Goal: Task Accomplishment & Management: Use online tool/utility

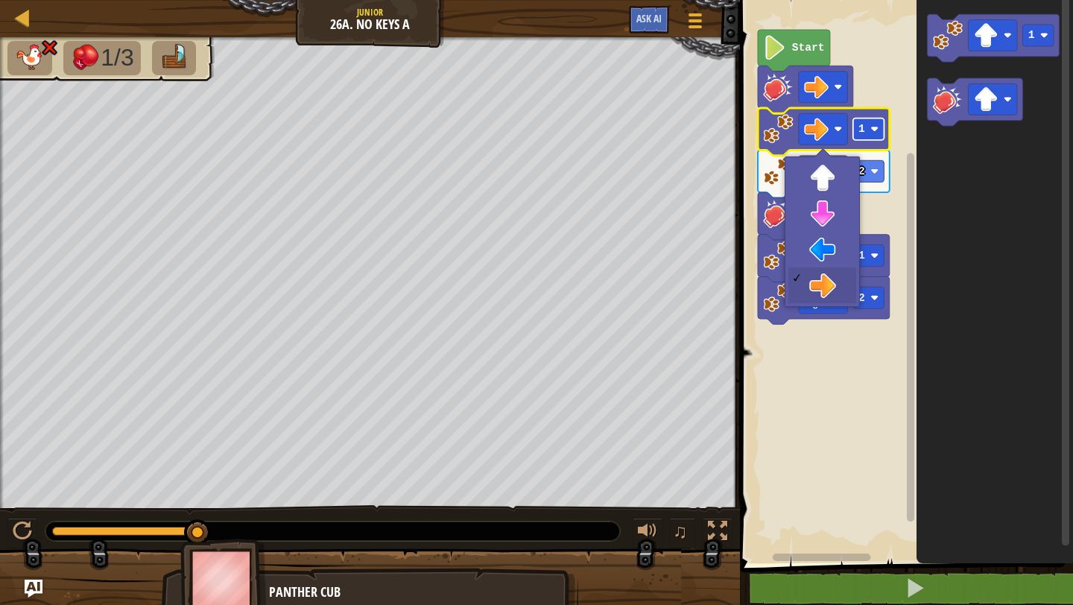
click at [880, 131] on rect "Blockly Workspace" at bounding box center [867, 129] width 31 height 22
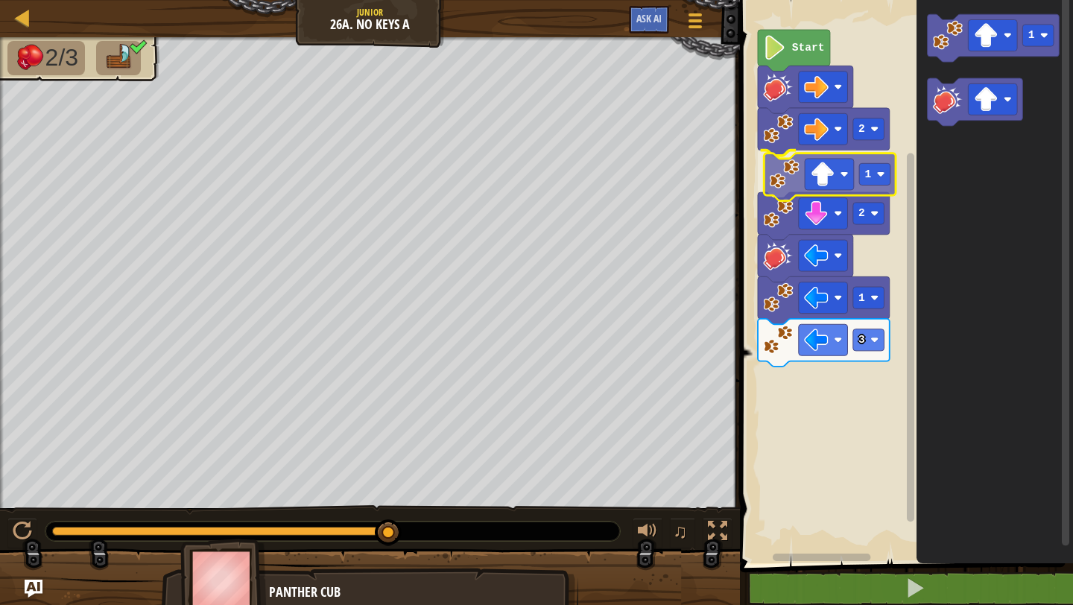
click at [776, 179] on div "Start 2 1 2 1 3 1 1" at bounding box center [904, 278] width 338 height 571
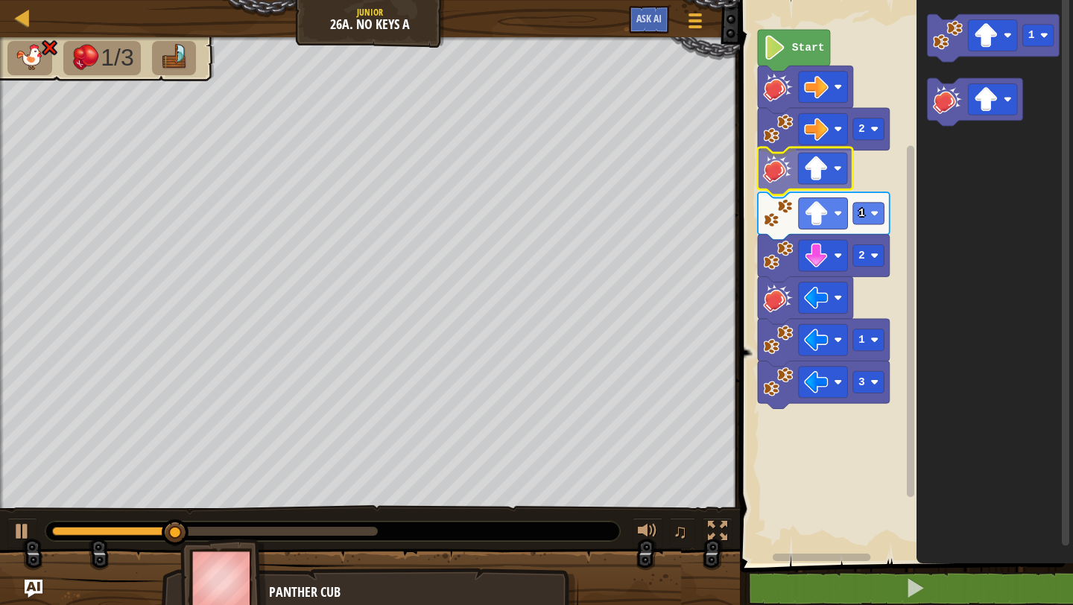
click at [762, 179] on div "Start 2 1 2 1 3 1" at bounding box center [904, 278] width 338 height 571
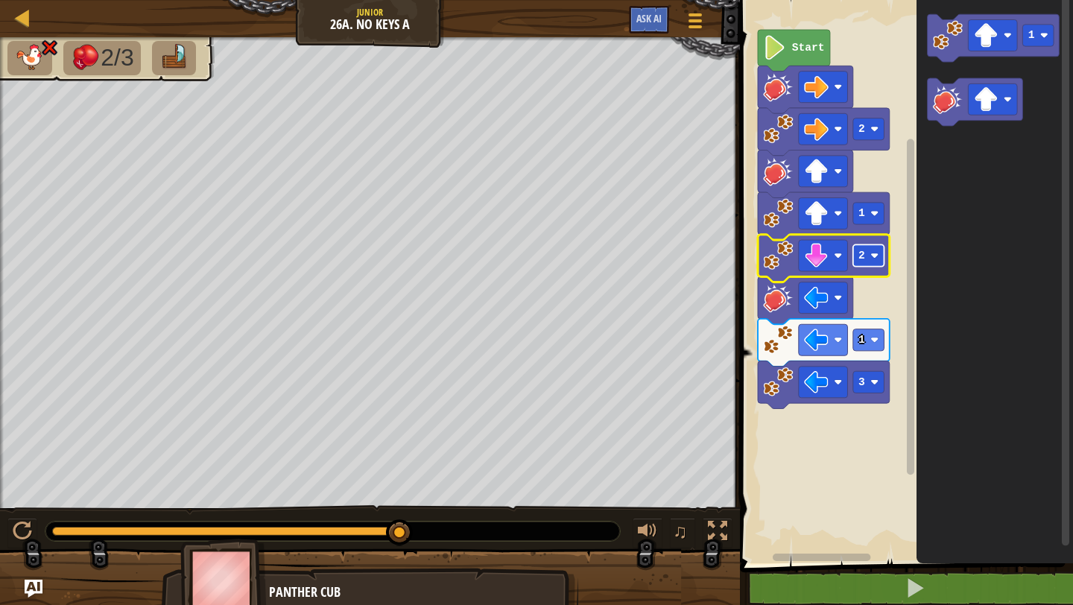
click at [875, 259] on rect "Blockly Workspace" at bounding box center [867, 255] width 31 height 22
click at [870, 265] on rect "Blockly Workspace" at bounding box center [867, 255] width 31 height 22
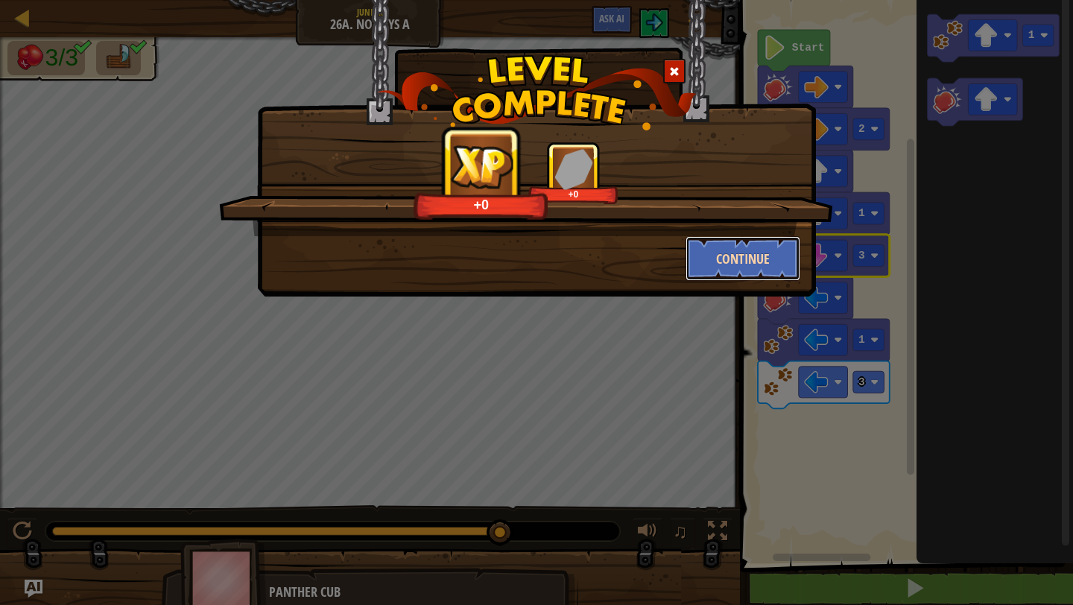
click at [744, 248] on button "Continue" at bounding box center [743, 258] width 115 height 45
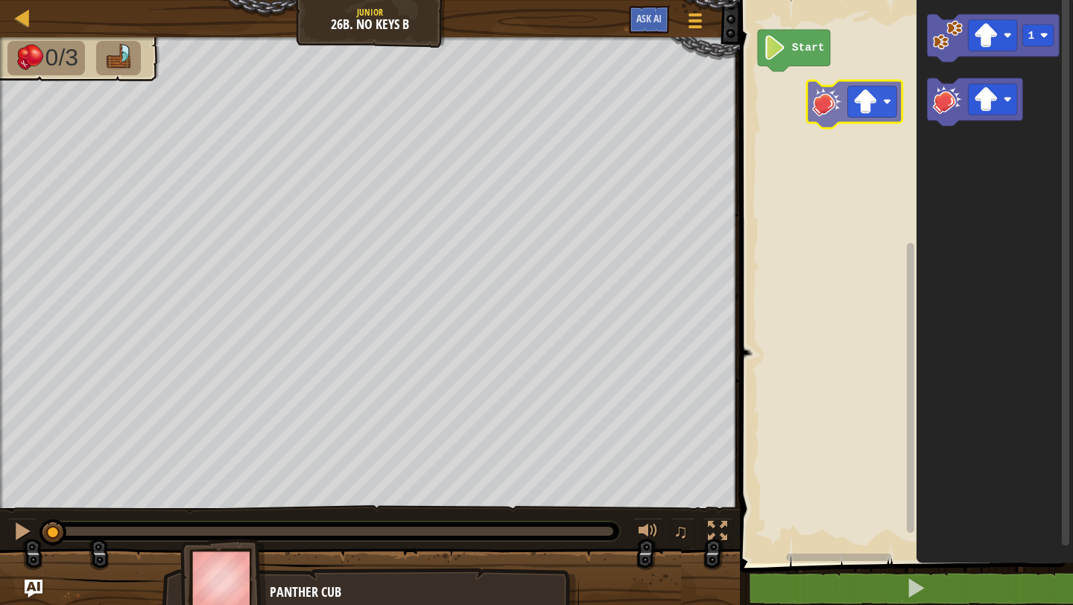
click at [794, 104] on div "Start 1" at bounding box center [904, 278] width 338 height 571
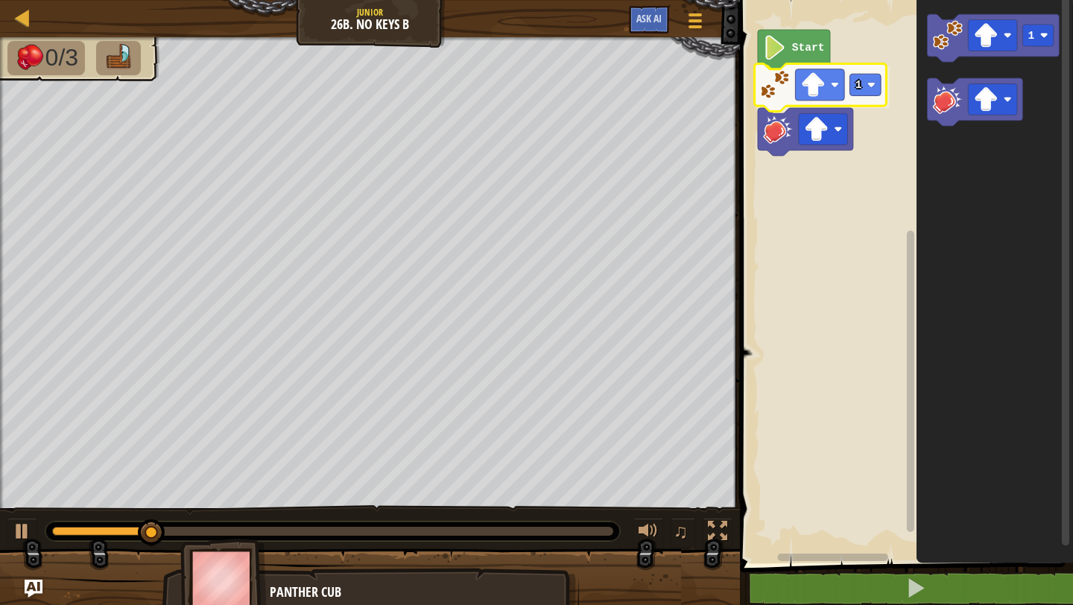
click at [787, 94] on div "Start 1 1 1" at bounding box center [904, 278] width 338 height 571
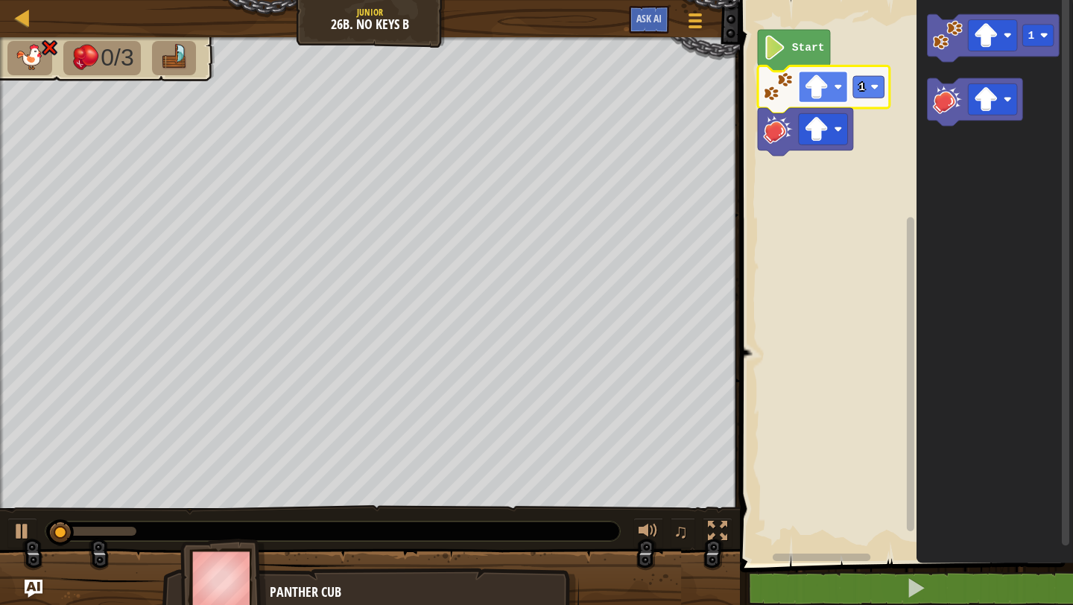
click at [836, 95] on rect "Blockly Workspace" at bounding box center [823, 87] width 49 height 31
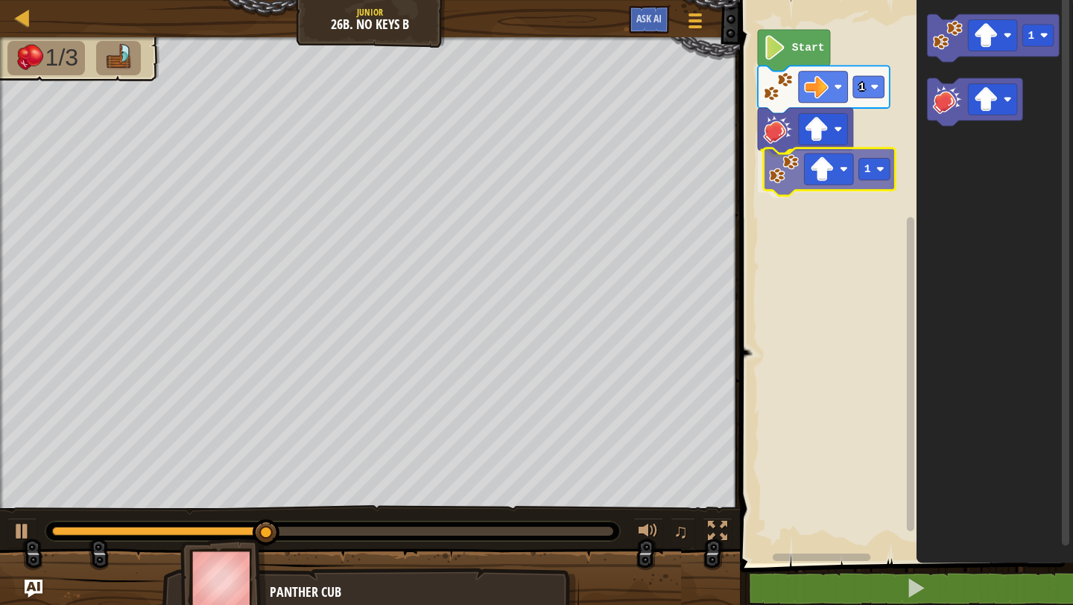
click at [776, 183] on div "Start 1 1 1 1" at bounding box center [904, 278] width 338 height 571
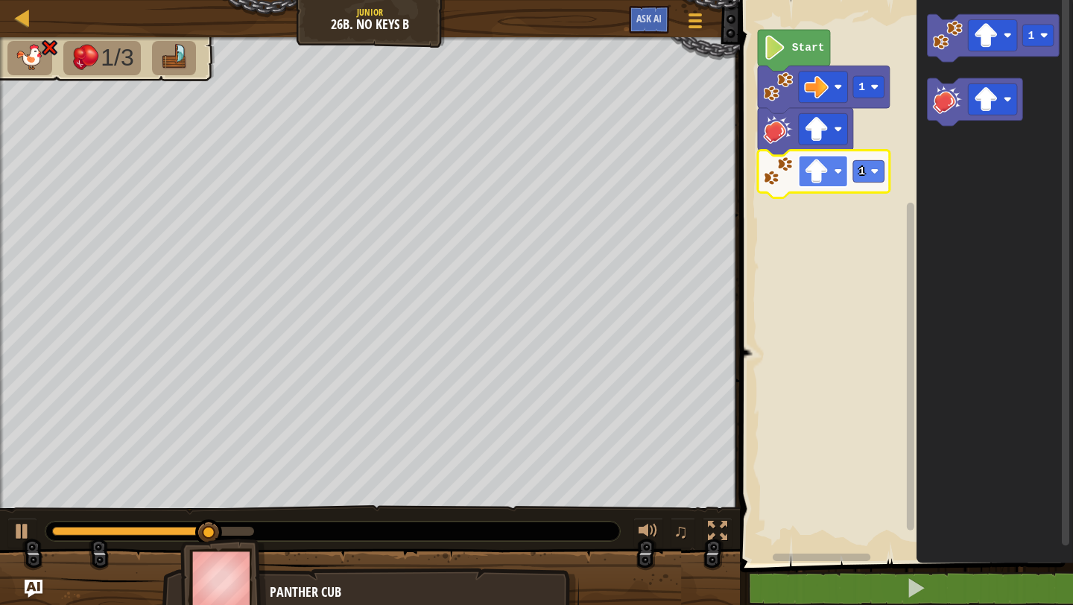
click at [828, 185] on rect "Blockly Workspace" at bounding box center [823, 171] width 49 height 31
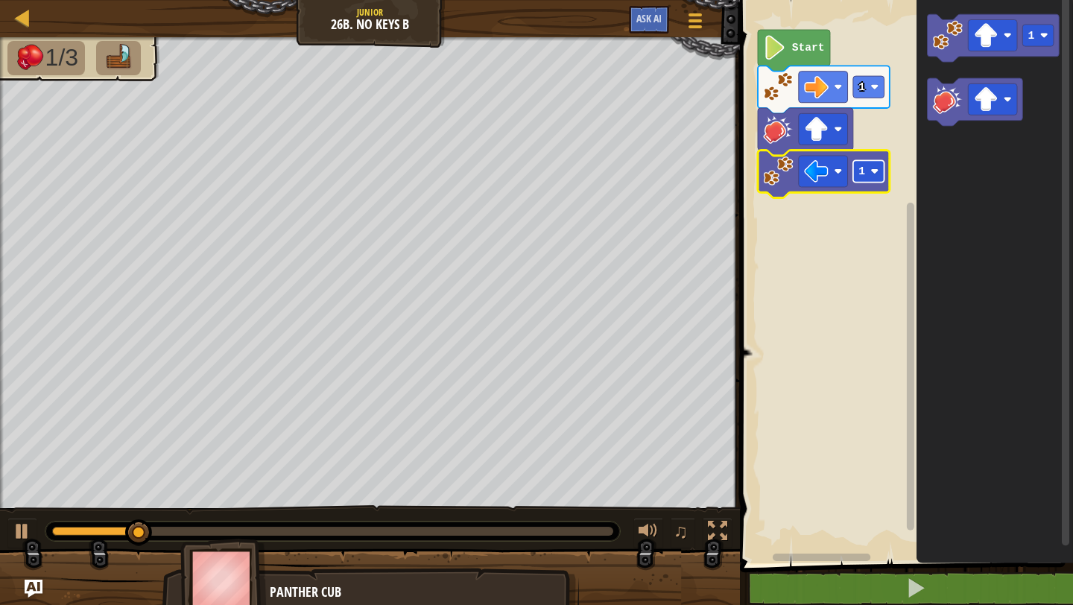
click at [876, 165] on rect "Blockly Workspace" at bounding box center [868, 171] width 31 height 22
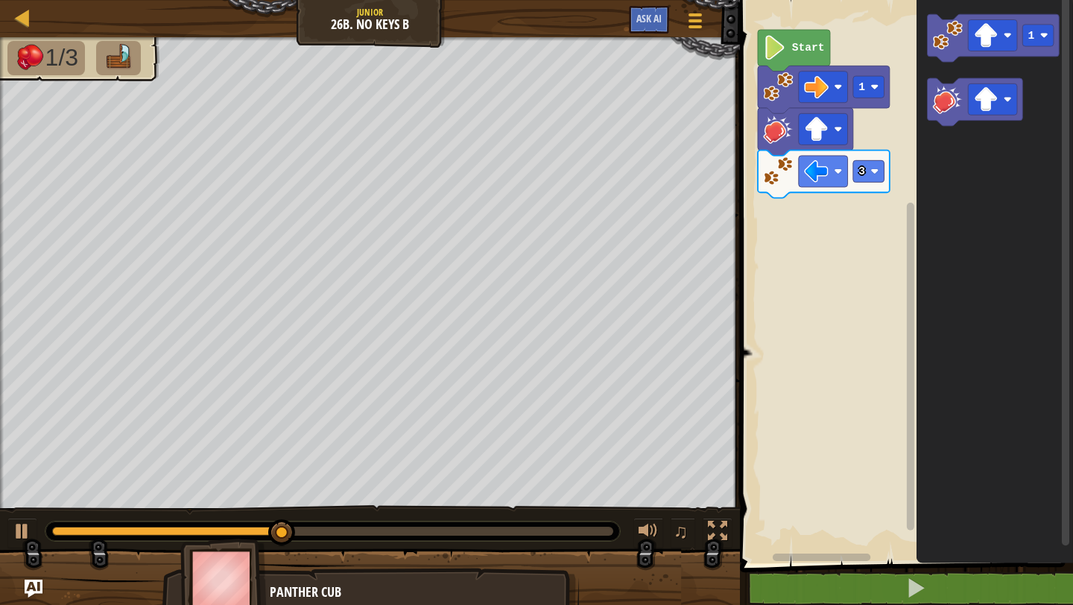
click at [797, 227] on div "Start 1 3 1" at bounding box center [904, 278] width 338 height 571
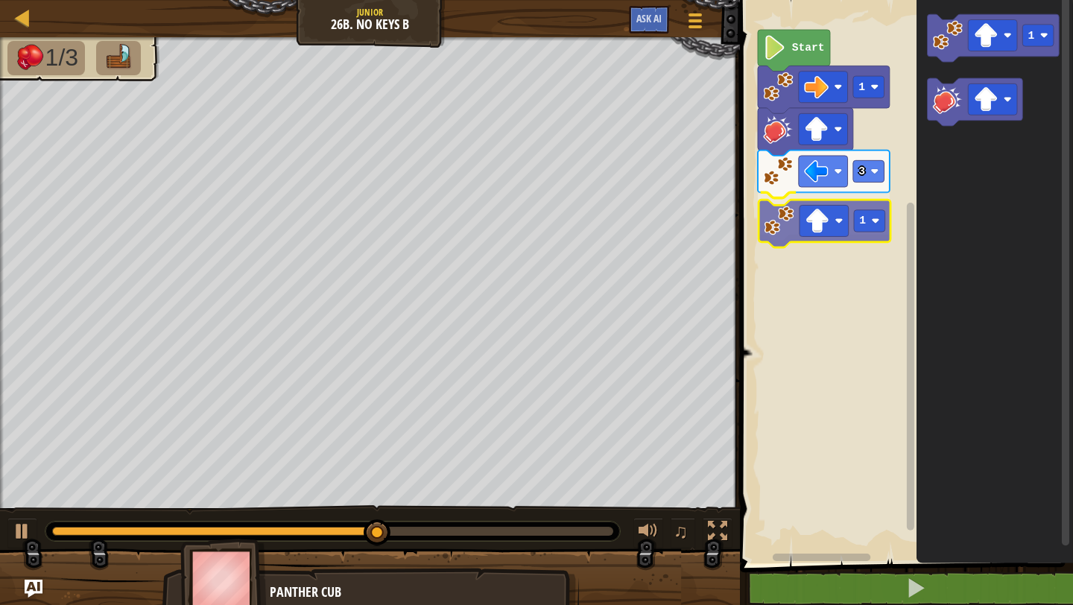
click at [791, 236] on div "Start 1 3 1 1 1" at bounding box center [904, 278] width 338 height 571
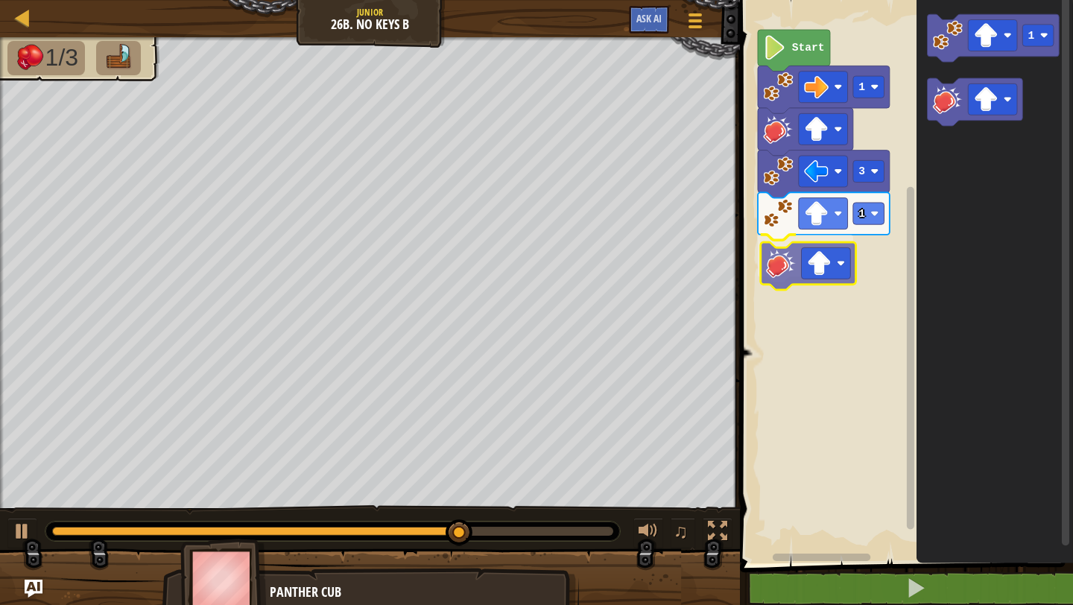
click at [787, 285] on div "Start 1 3 1 1" at bounding box center [904, 278] width 338 height 571
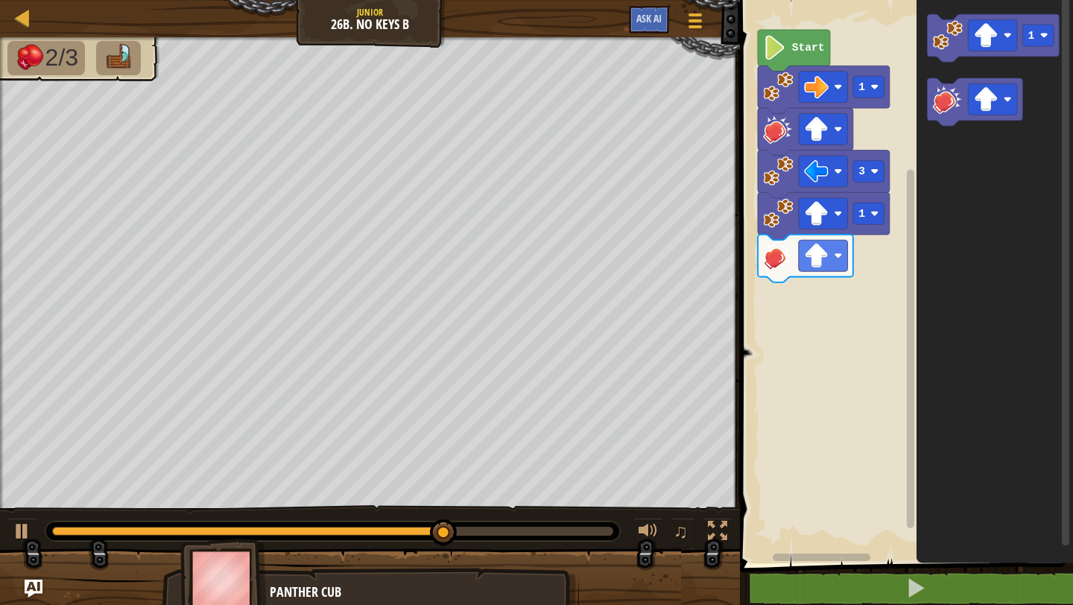
click at [809, 311] on div "Start 1 3 1 1" at bounding box center [904, 278] width 338 height 571
click at [780, 279] on div "Start 1 3 1 1" at bounding box center [904, 278] width 338 height 571
click at [884, 97] on div "Start 1 3 1 1" at bounding box center [904, 278] width 338 height 571
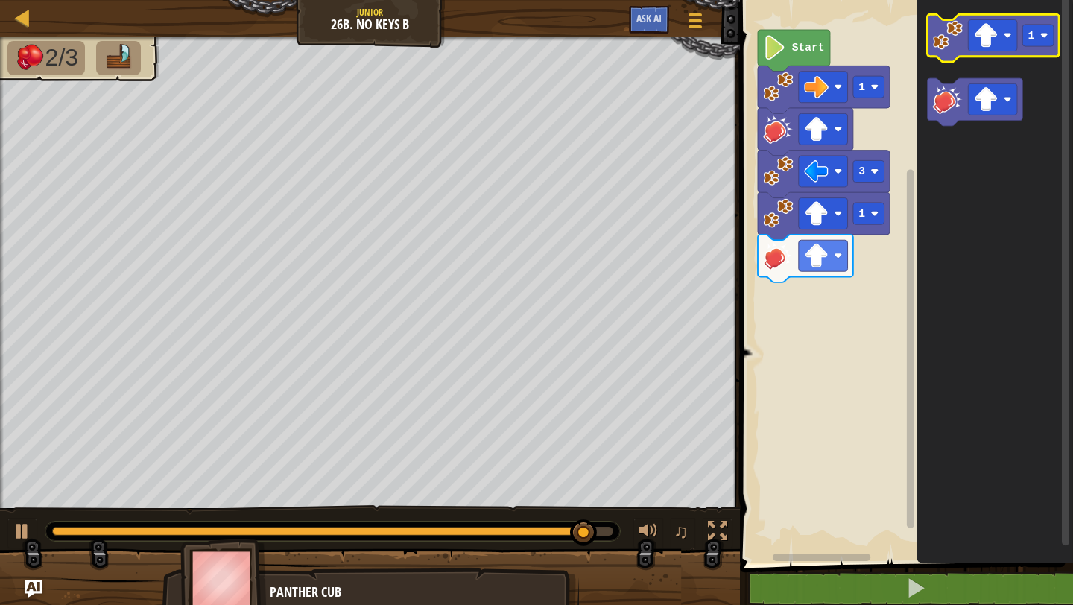
click at [937, 47] on image "Blockly Workspace" at bounding box center [948, 35] width 30 height 30
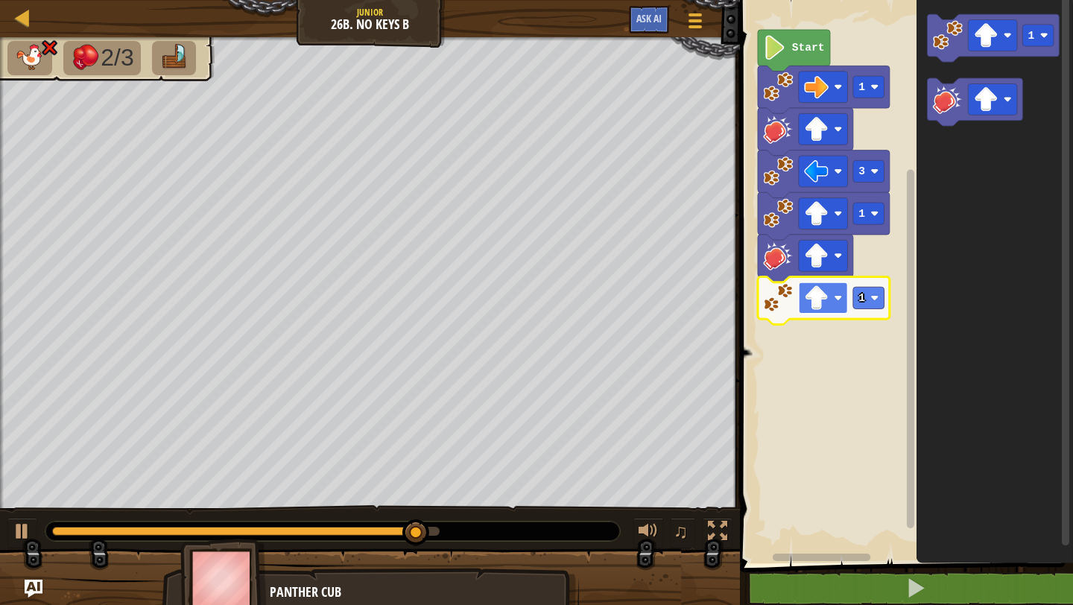
click at [833, 302] on rect "Blockly Workspace" at bounding box center [823, 297] width 49 height 31
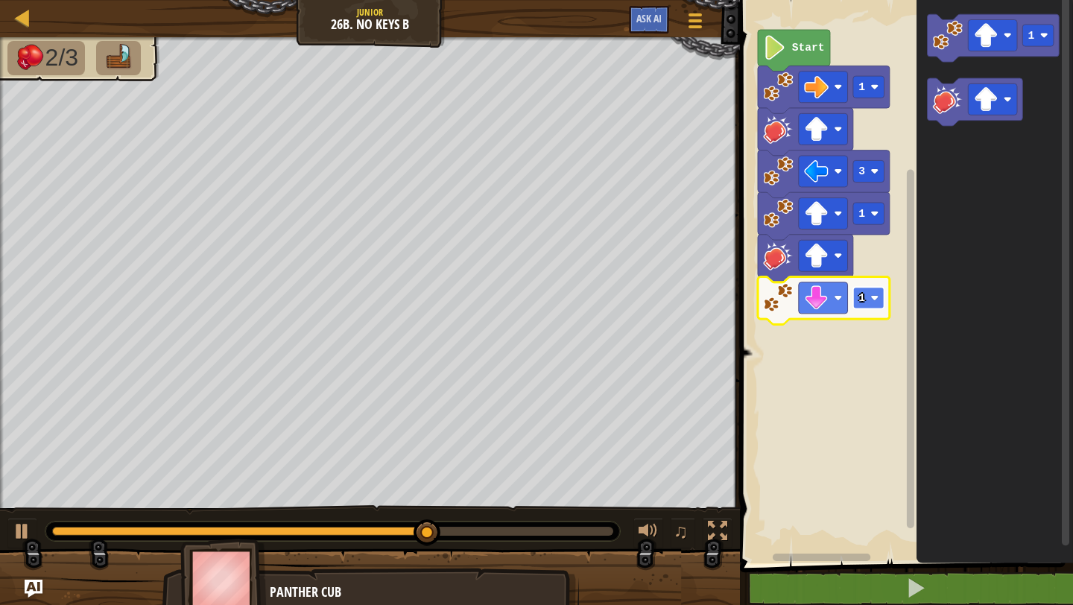
click at [870, 298] on rect "Blockly Workspace" at bounding box center [868, 298] width 31 height 22
click at [870, 303] on rect "Blockly Workspace" at bounding box center [868, 298] width 31 height 22
click at [941, 48] on image "Blockly Workspace" at bounding box center [948, 35] width 30 height 30
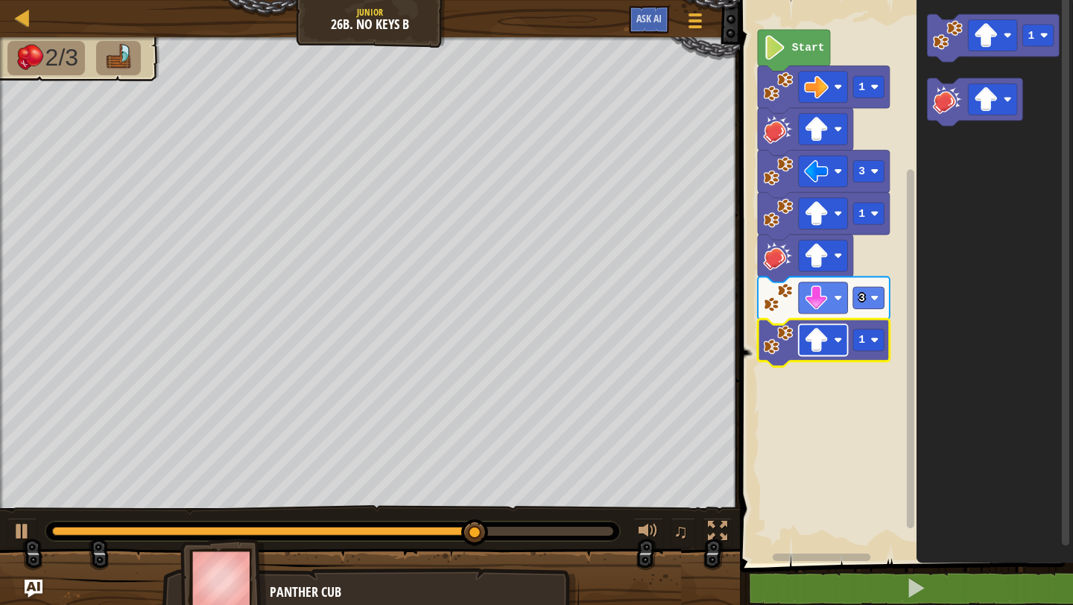
click at [830, 352] on rect "Blockly Workspace" at bounding box center [823, 339] width 49 height 31
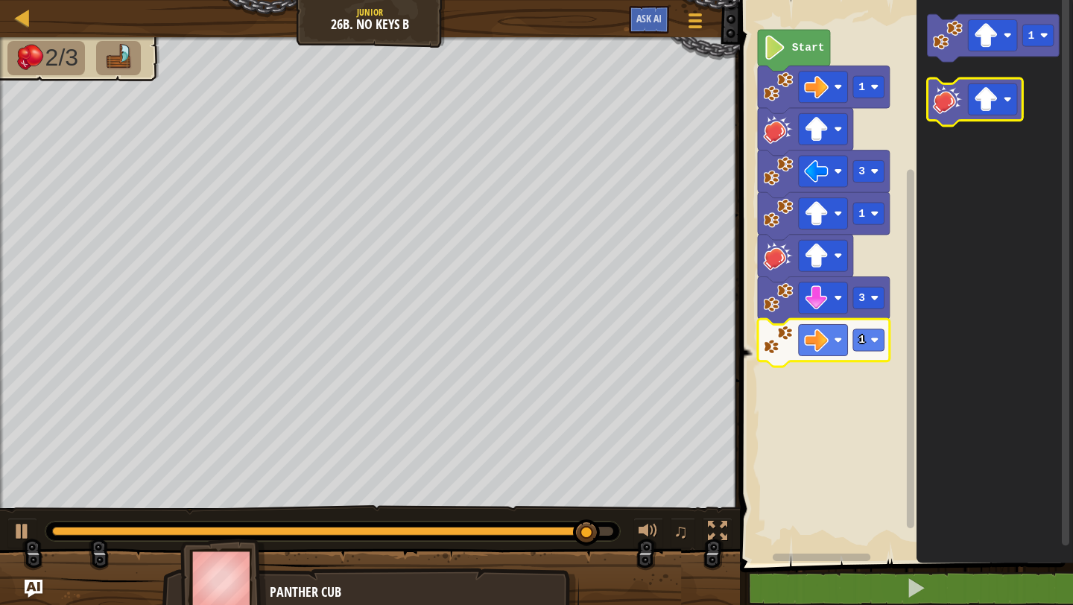
click at [943, 93] on image "Blockly Workspace" at bounding box center [948, 99] width 30 height 30
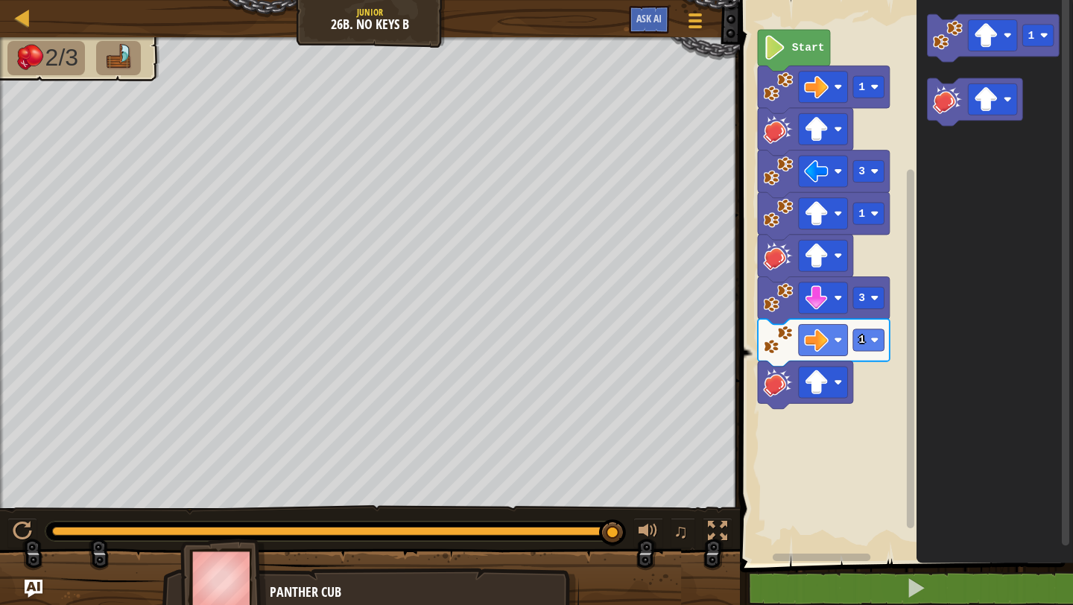
click at [855, 390] on rect "Blockly Workspace" at bounding box center [904, 278] width 338 height 571
click at [840, 390] on rect "Blockly Workspace" at bounding box center [823, 382] width 49 height 31
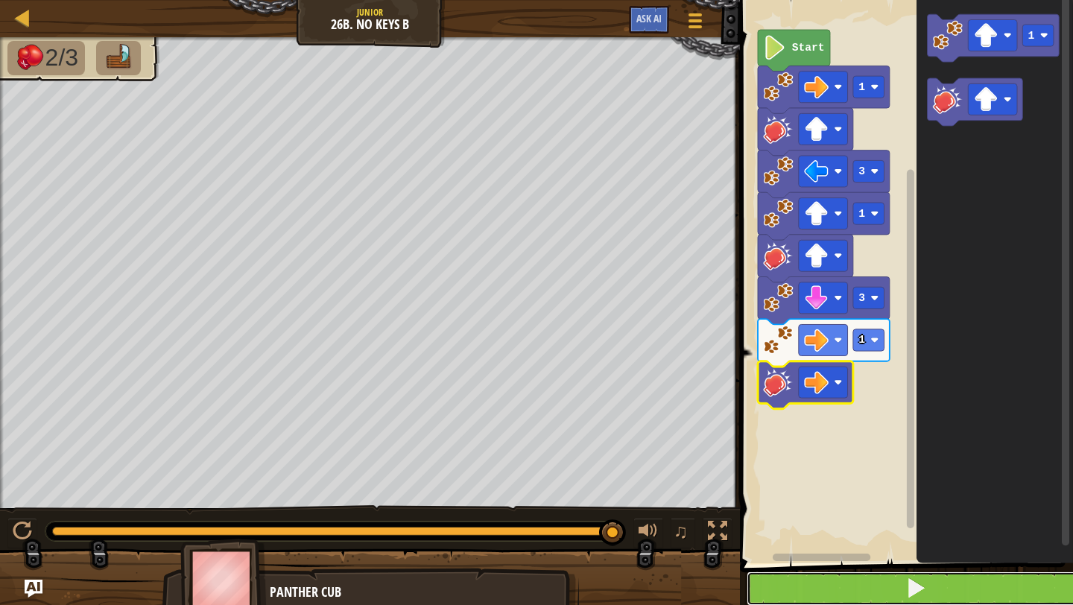
click at [867, 580] on button at bounding box center [916, 589] width 338 height 34
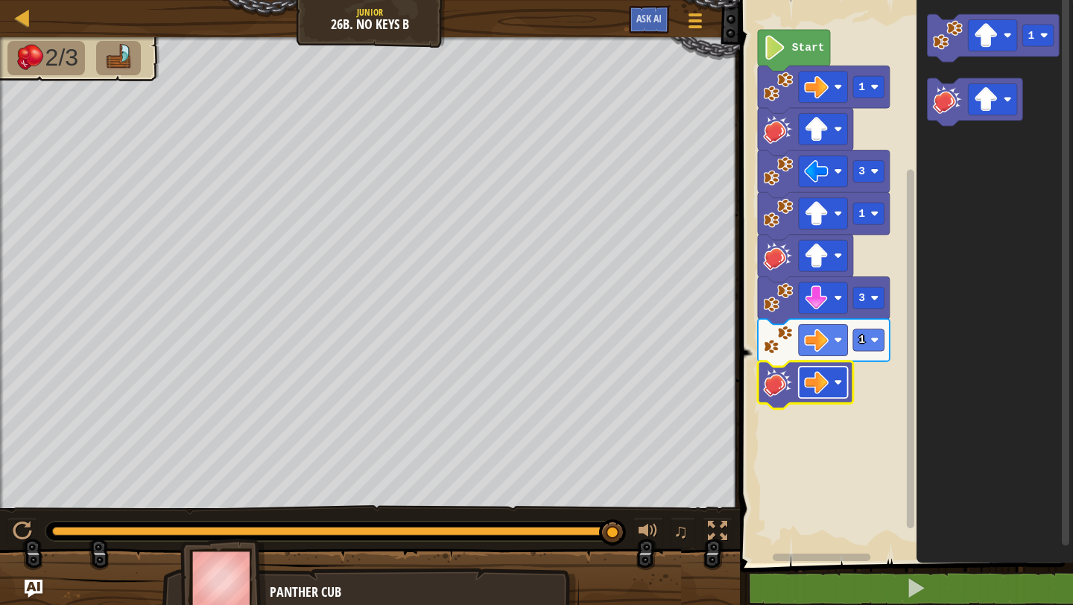
click at [838, 389] on rect "Blockly Workspace" at bounding box center [823, 382] width 49 height 31
click at [846, 386] on rect "Blockly Workspace" at bounding box center [823, 382] width 49 height 31
click at [836, 381] on image "Blockly Workspace" at bounding box center [839, 383] width 8 height 8
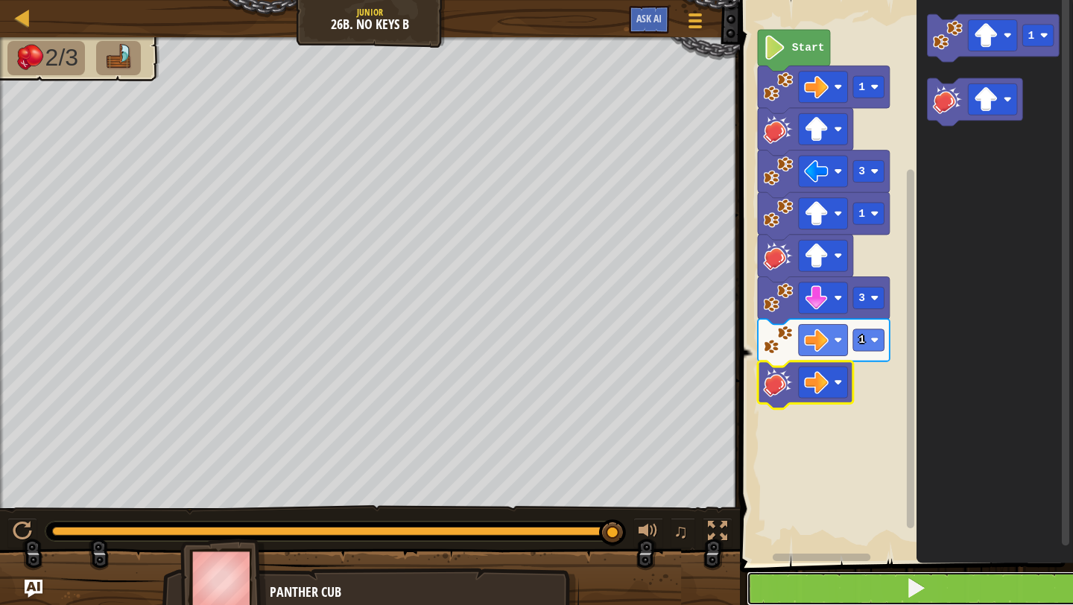
click at [819, 592] on button at bounding box center [916, 589] width 338 height 34
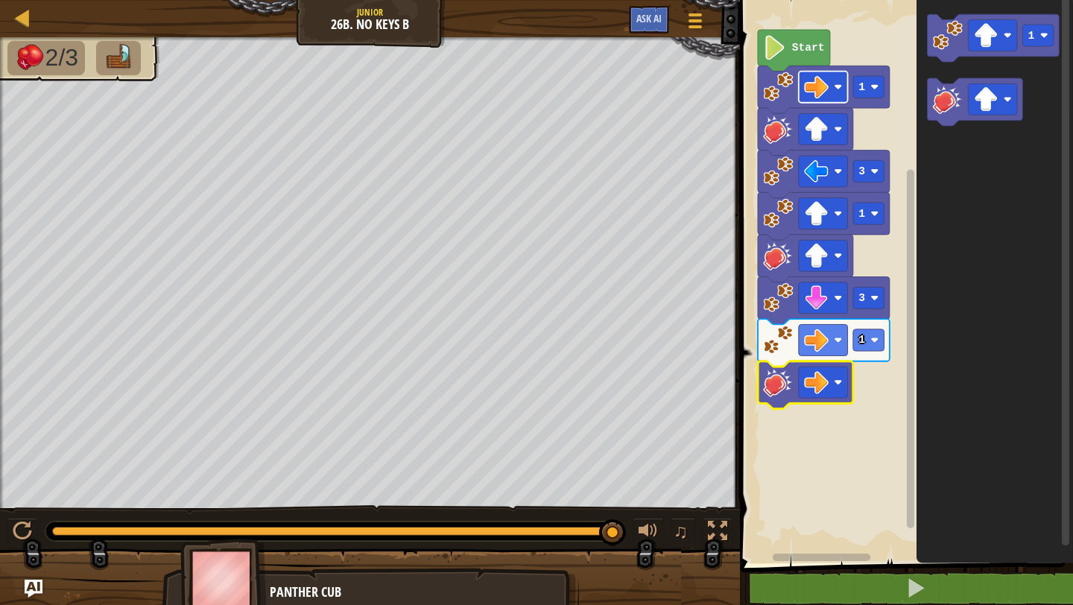
click at [825, 86] on image "Blockly Workspace" at bounding box center [816, 87] width 25 height 25
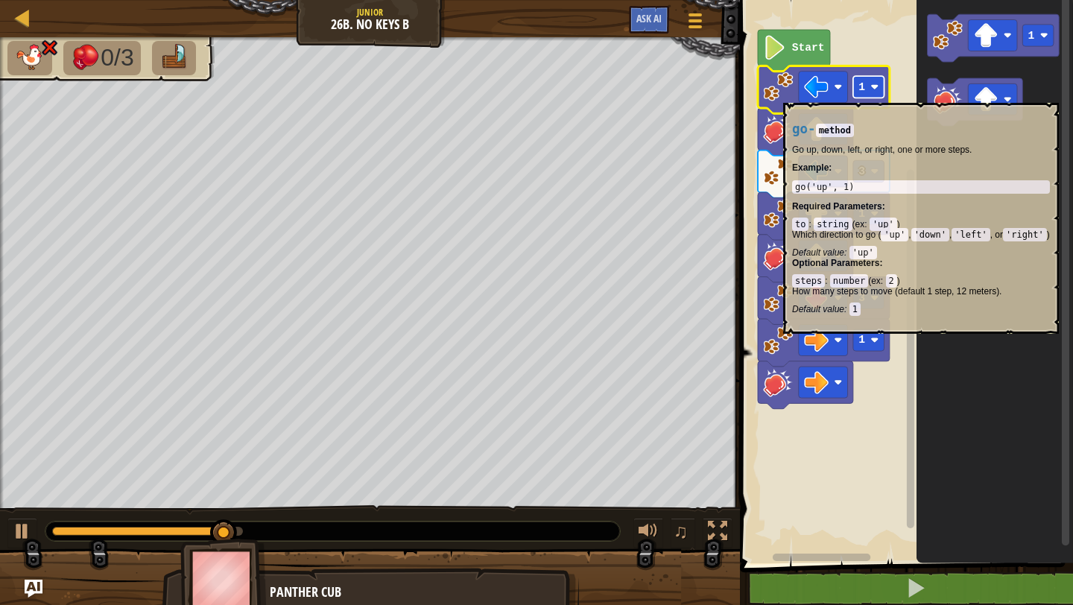
click at [871, 91] on image "Blockly Workspace" at bounding box center [875, 87] width 8 height 8
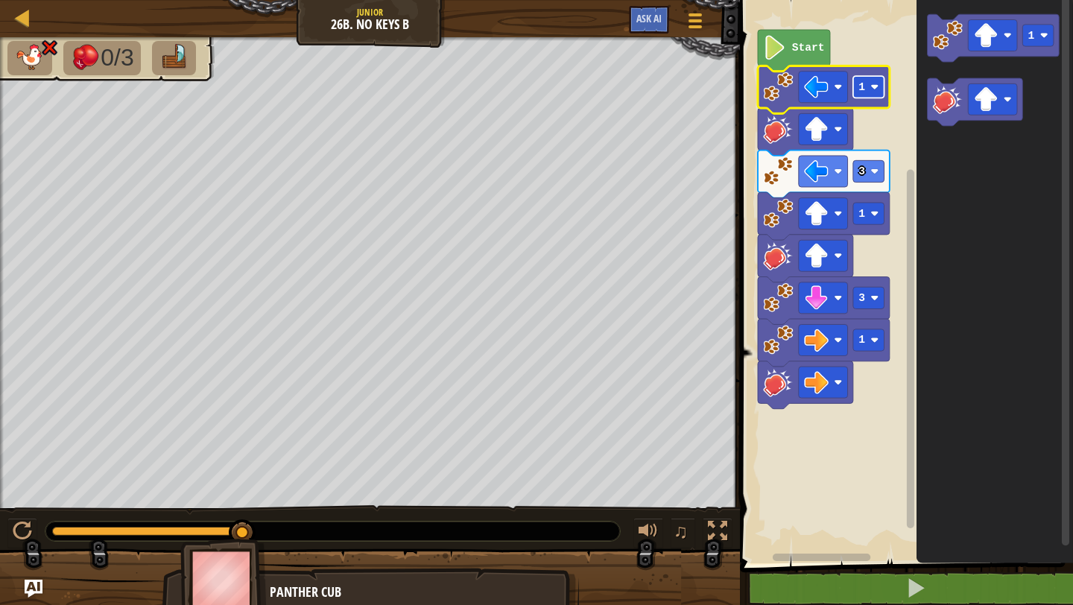
click at [874, 88] on image "Blockly Workspace" at bounding box center [875, 87] width 8 height 8
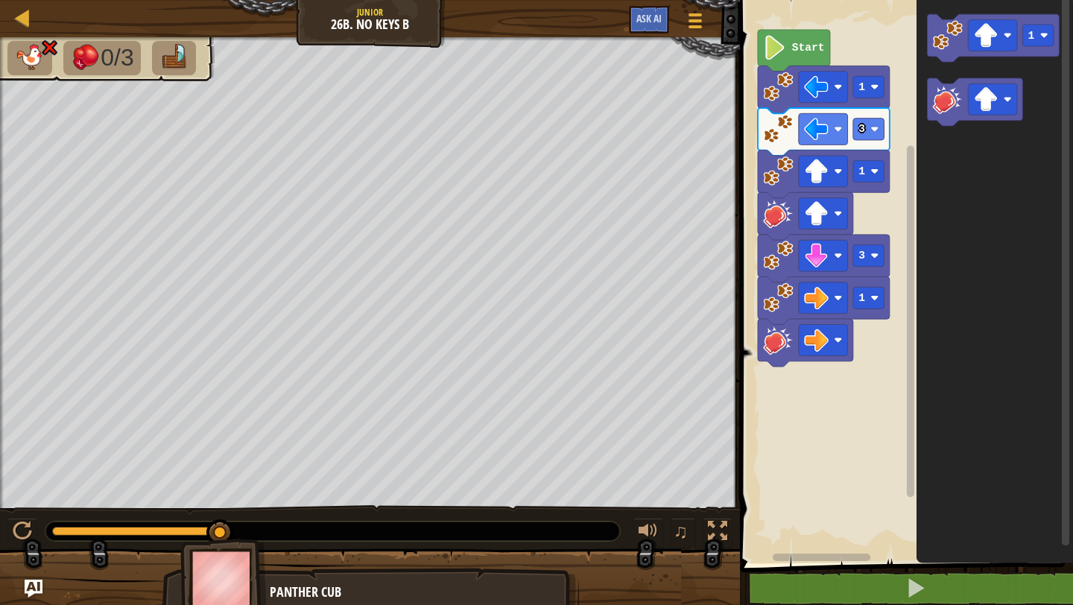
click at [779, 46] on image "Blockly Workspace" at bounding box center [775, 47] width 23 height 25
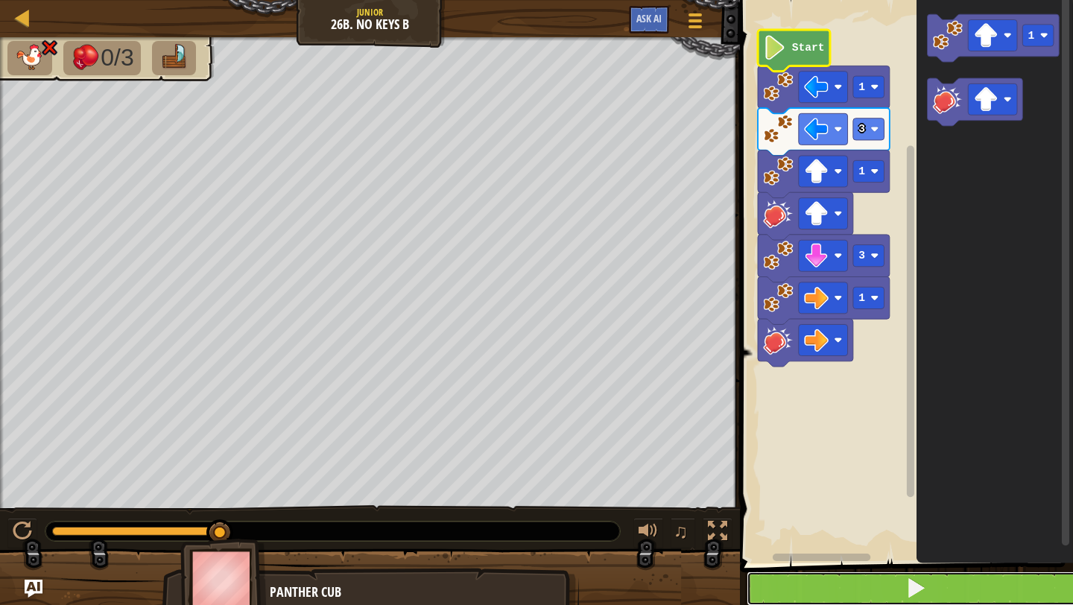
click at [782, 587] on button at bounding box center [916, 589] width 338 height 34
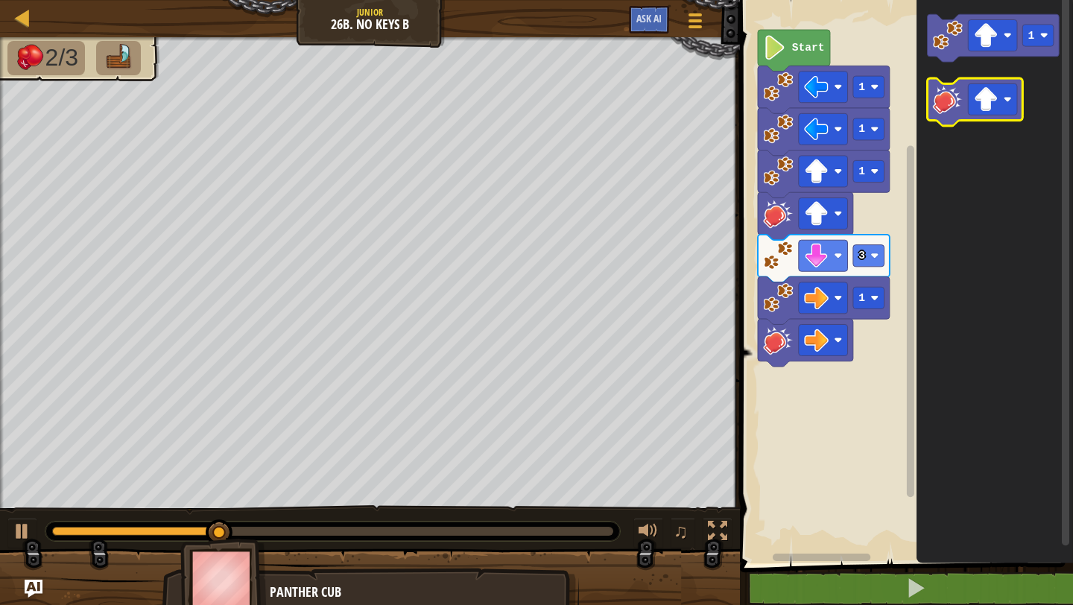
click at [947, 111] on image "Blockly Workspace" at bounding box center [948, 99] width 30 height 30
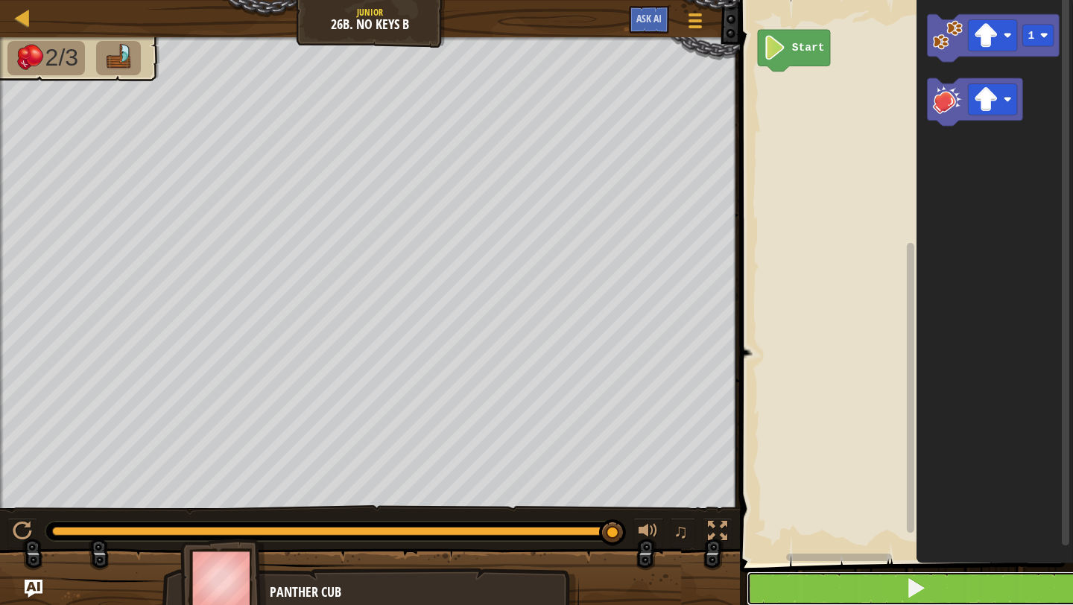
click at [853, 601] on button at bounding box center [916, 589] width 338 height 34
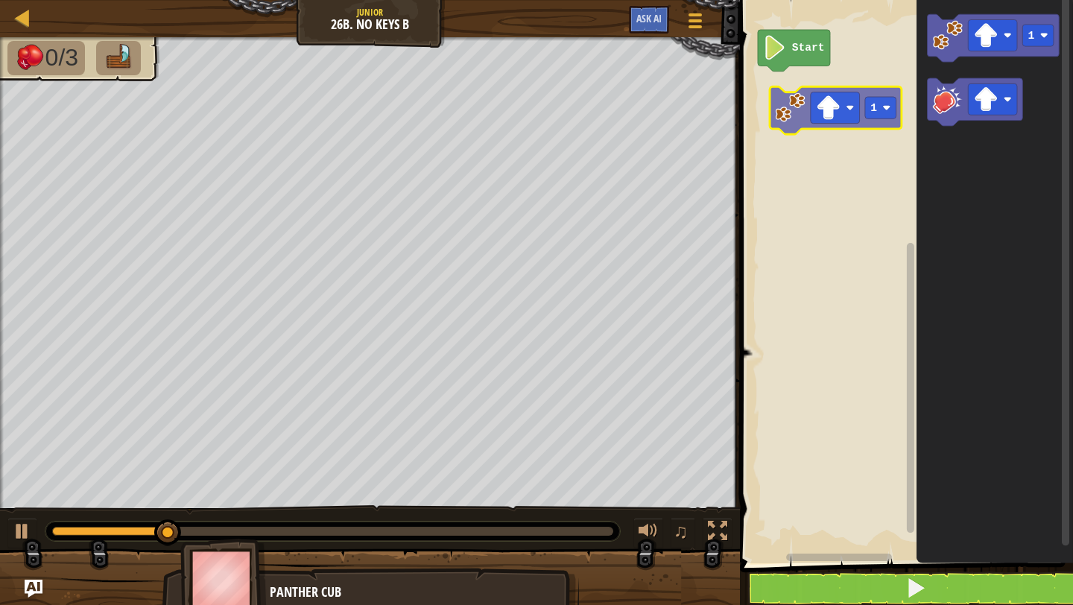
click at [773, 112] on div "Start 1 1" at bounding box center [904, 278] width 338 height 571
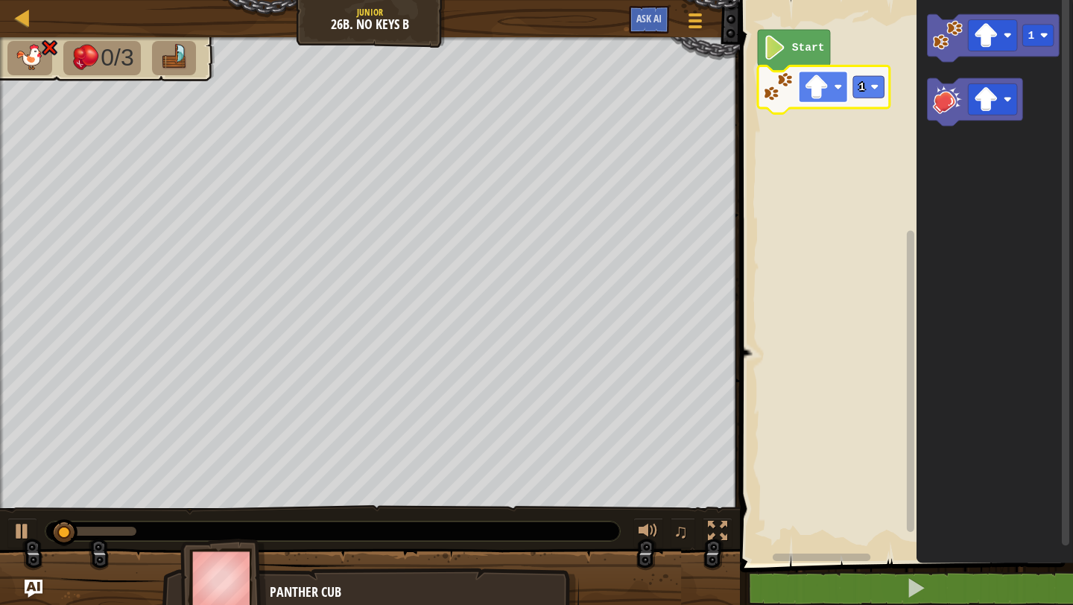
click at [817, 95] on image "Blockly Workspace" at bounding box center [816, 87] width 25 height 25
